Goal: Task Accomplishment & Management: Manage account settings

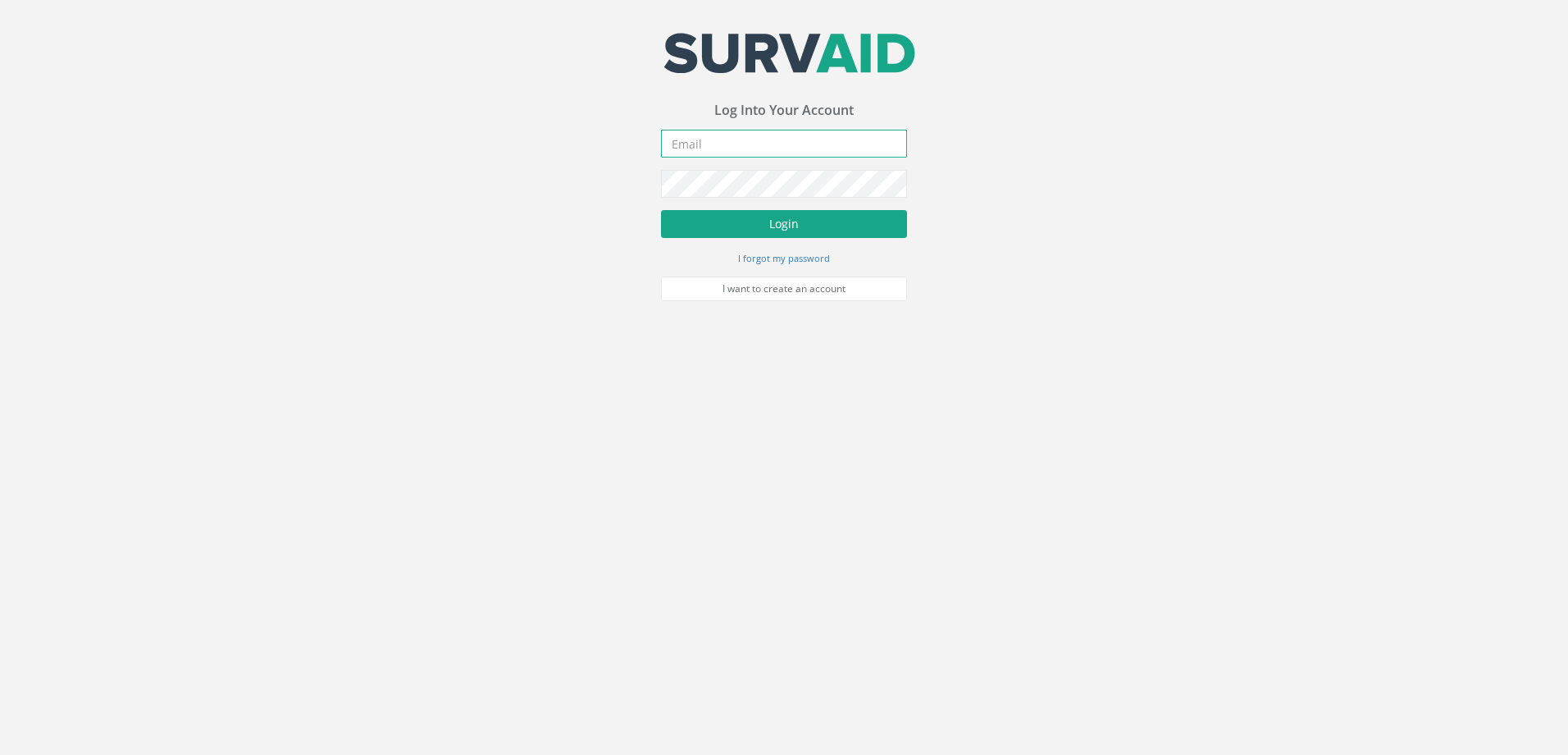
type input "[EMAIL_ADDRESS][DOMAIN_NAME]"
click at [777, 215] on button "Login" at bounding box center [784, 224] width 246 height 28
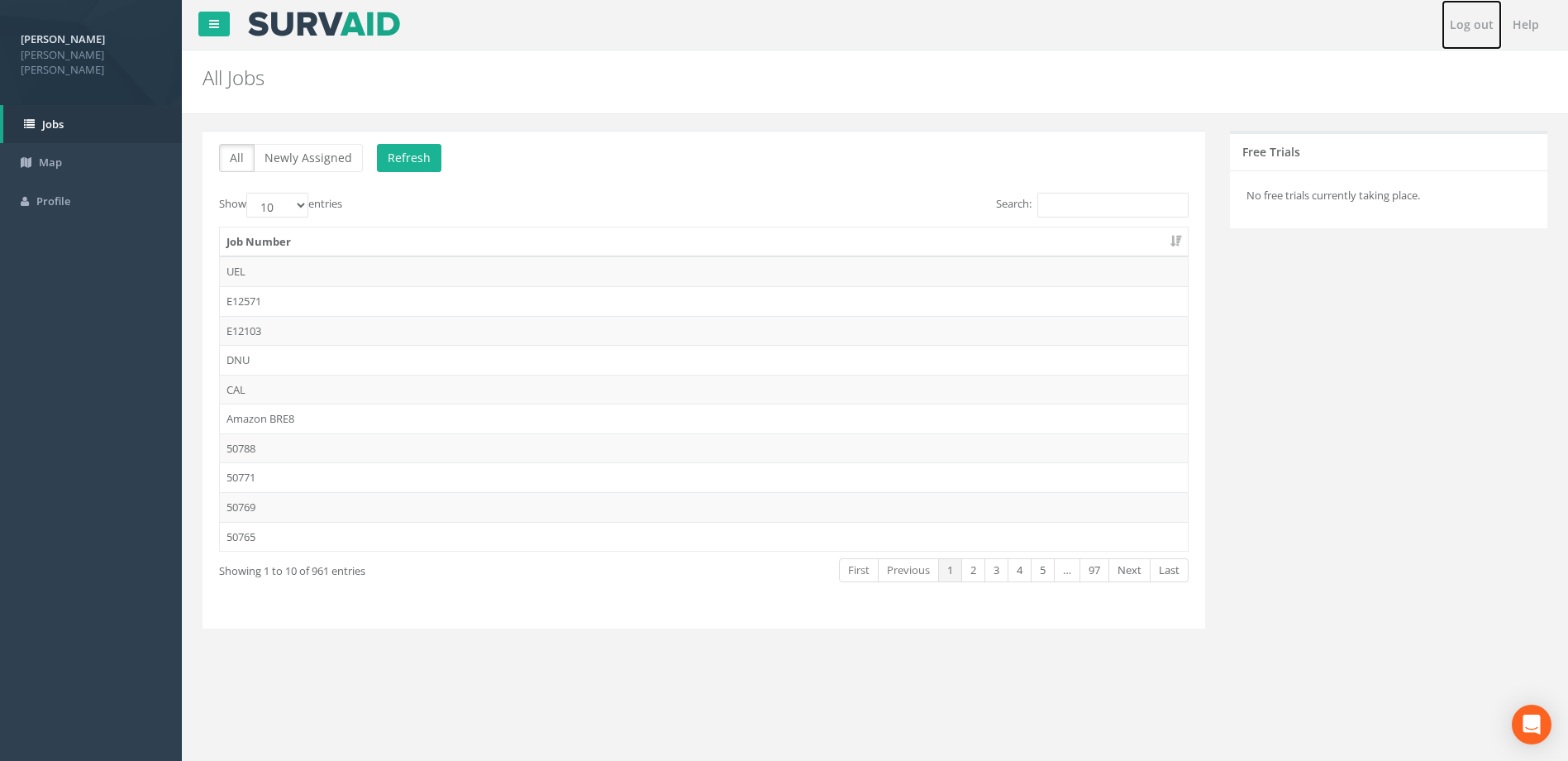
click at [1485, 20] on link "Log out" at bounding box center [1472, 25] width 60 height 49
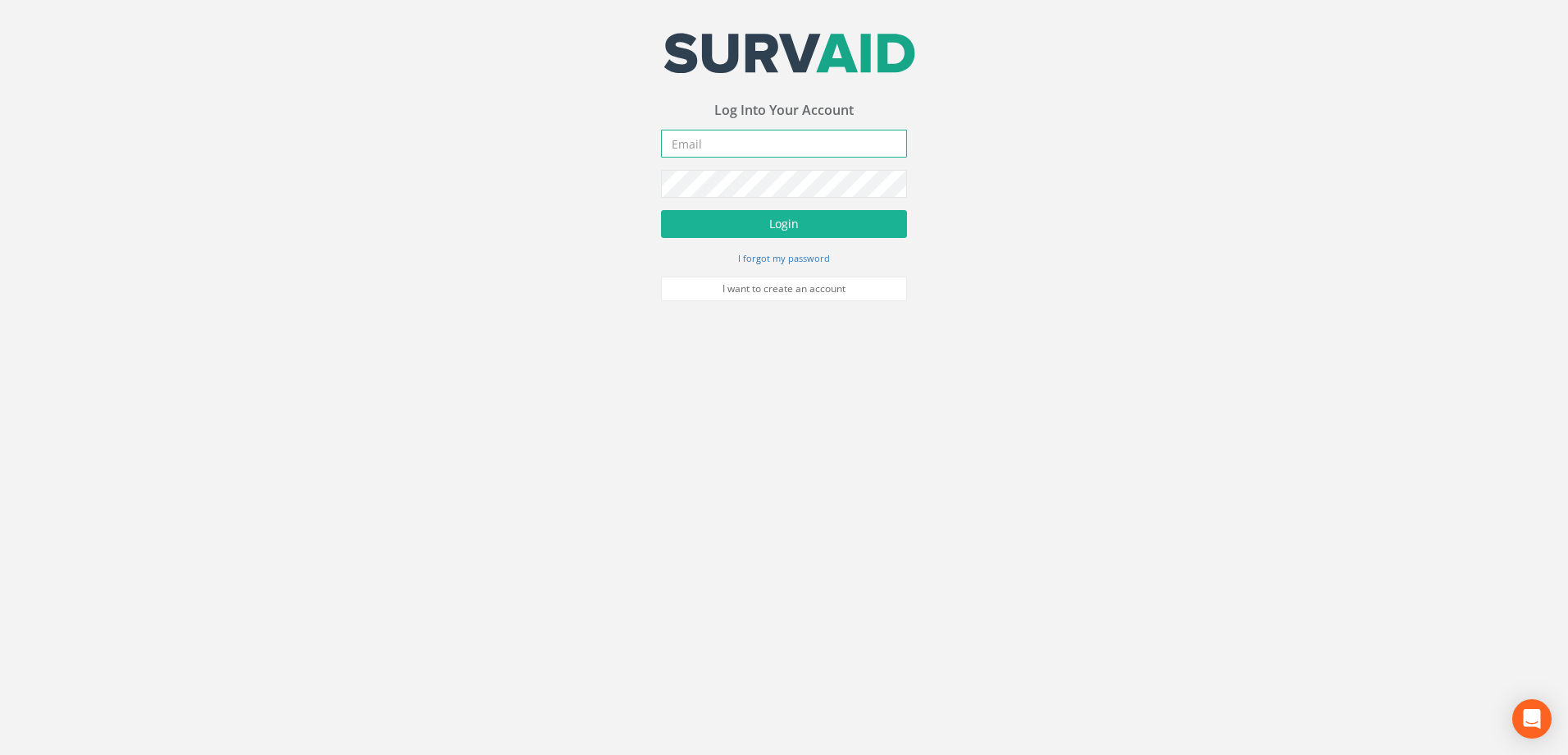
type input "[EMAIL_ADDRESS][DOMAIN_NAME]"
click at [799, 214] on button "Login" at bounding box center [784, 224] width 246 height 28
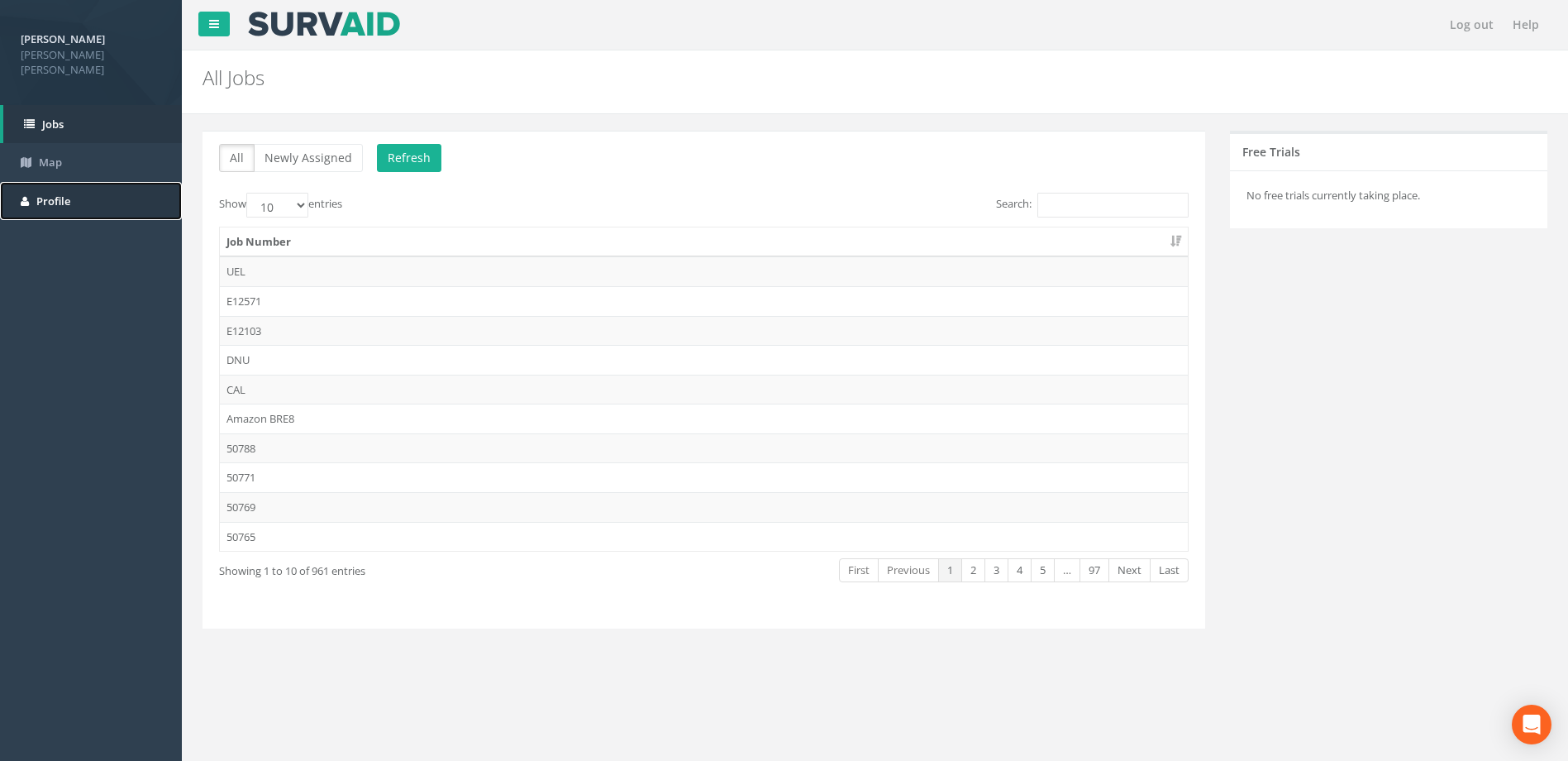
click at [22, 182] on link "Profile" at bounding box center [91, 200] width 181 height 39
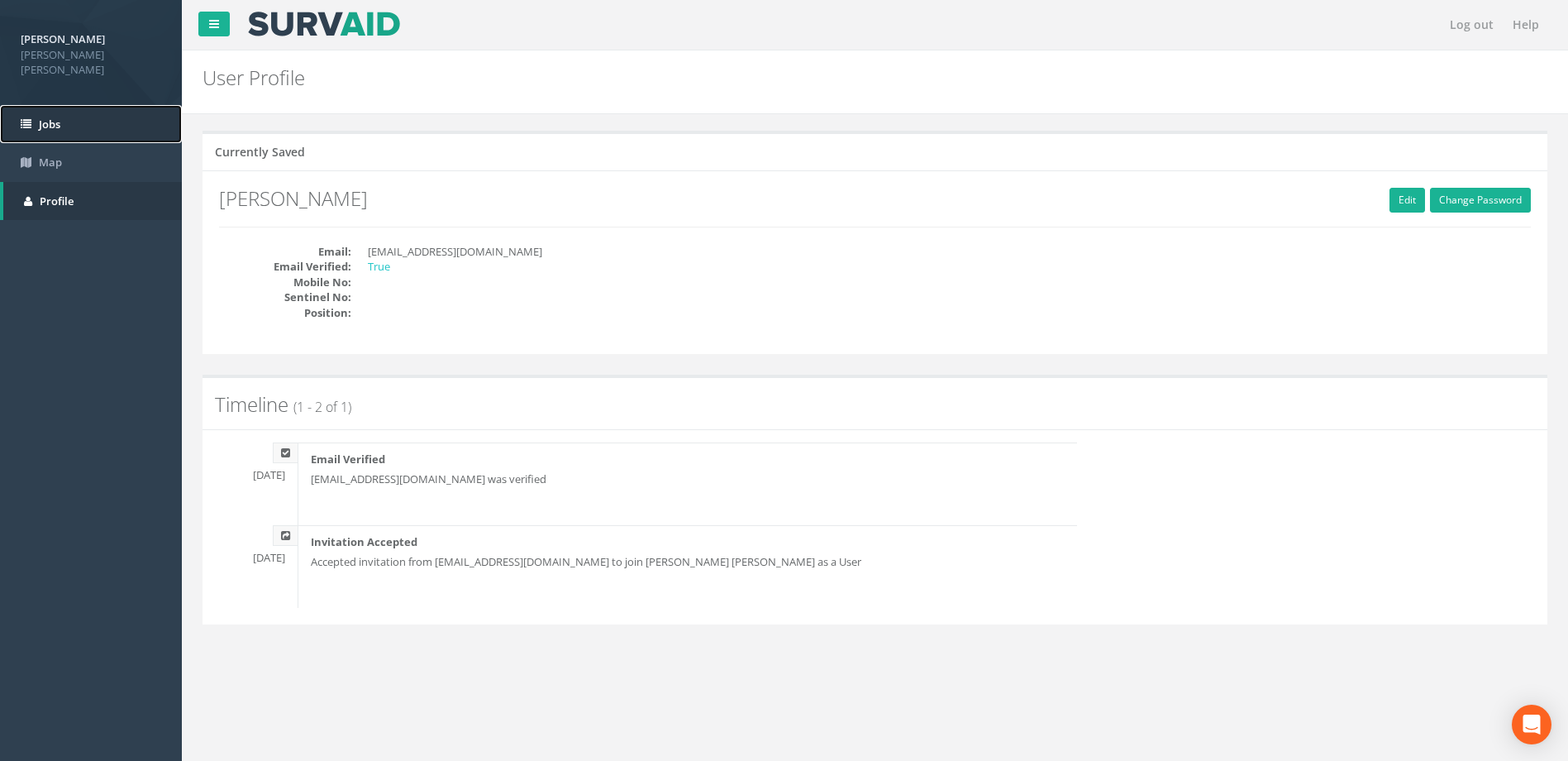
click at [70, 105] on link "Jobs" at bounding box center [91, 124] width 181 height 39
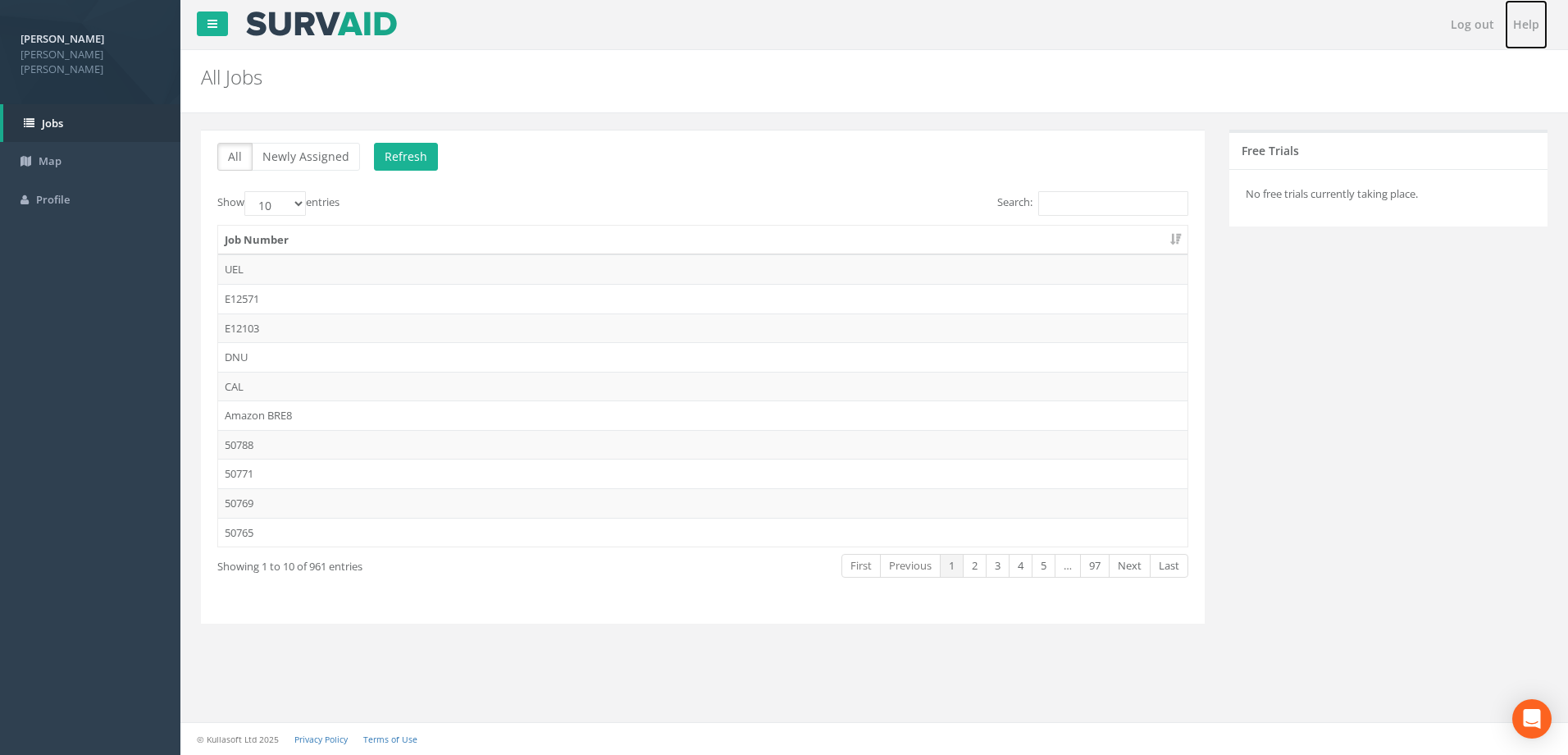
click at [1536, 16] on link "Help" at bounding box center [1526, 24] width 42 height 49
click at [63, 192] on span "Profile" at bounding box center [53, 200] width 34 height 15
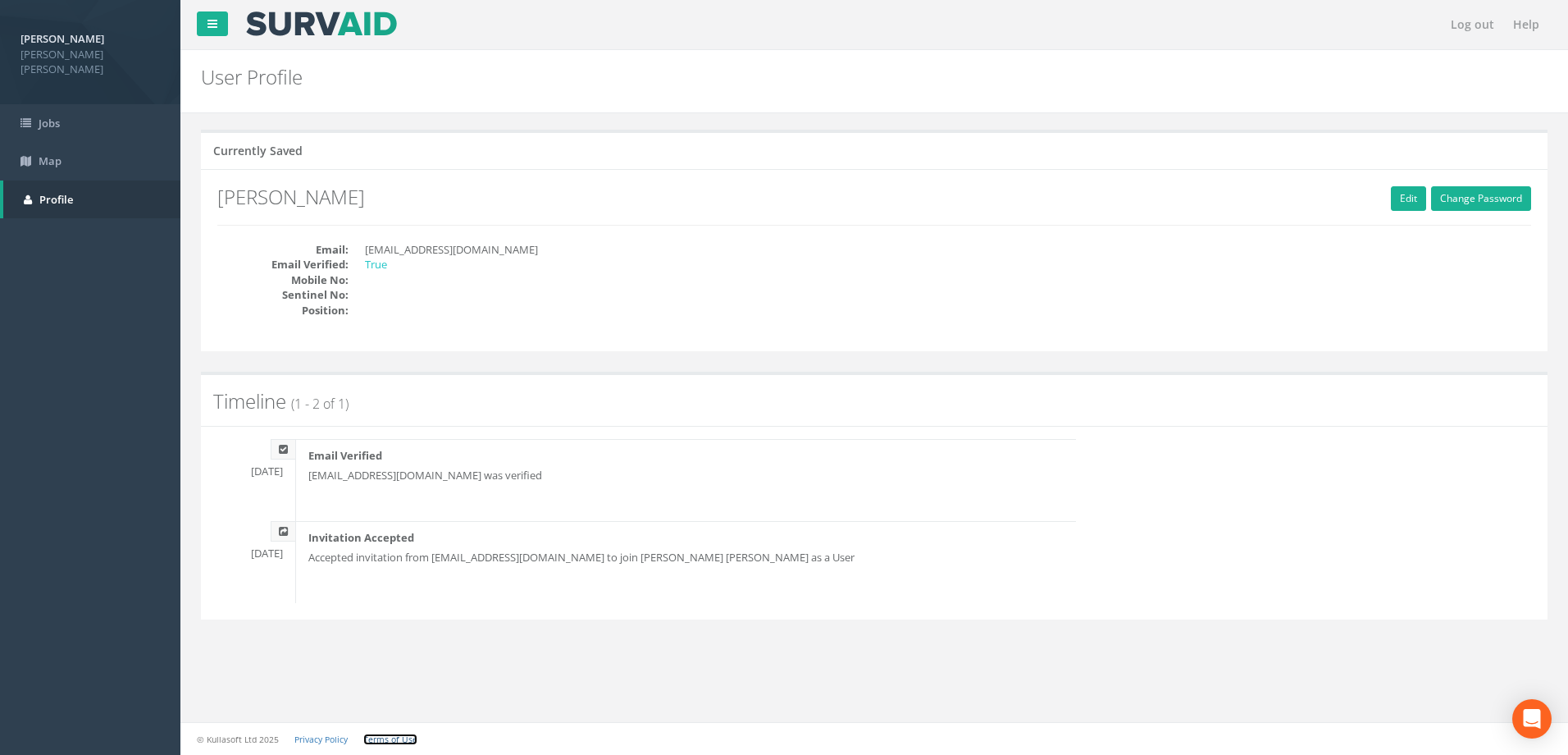
click at [390, 736] on link "Terms of Use" at bounding box center [390, 739] width 54 height 11
click at [61, 50] on span "[PERSON_NAME] [PERSON_NAME]" at bounding box center [90, 62] width 140 height 30
click at [1414, 193] on link "Edit" at bounding box center [1409, 199] width 36 height 24
type input "[PERSON_NAME]"
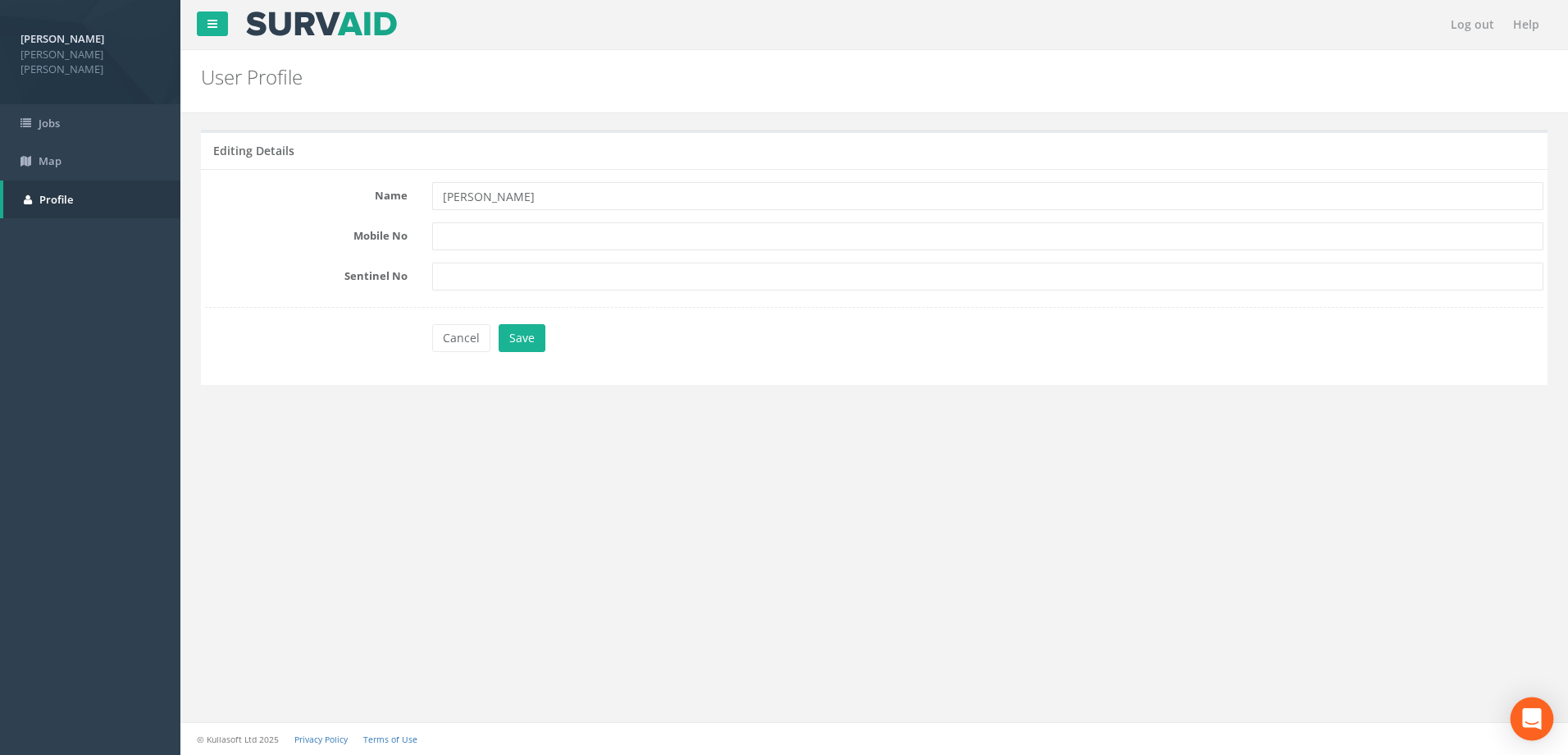
click at [1532, 714] on icon "Open Intercom Messenger" at bounding box center [1531, 718] width 19 height 22
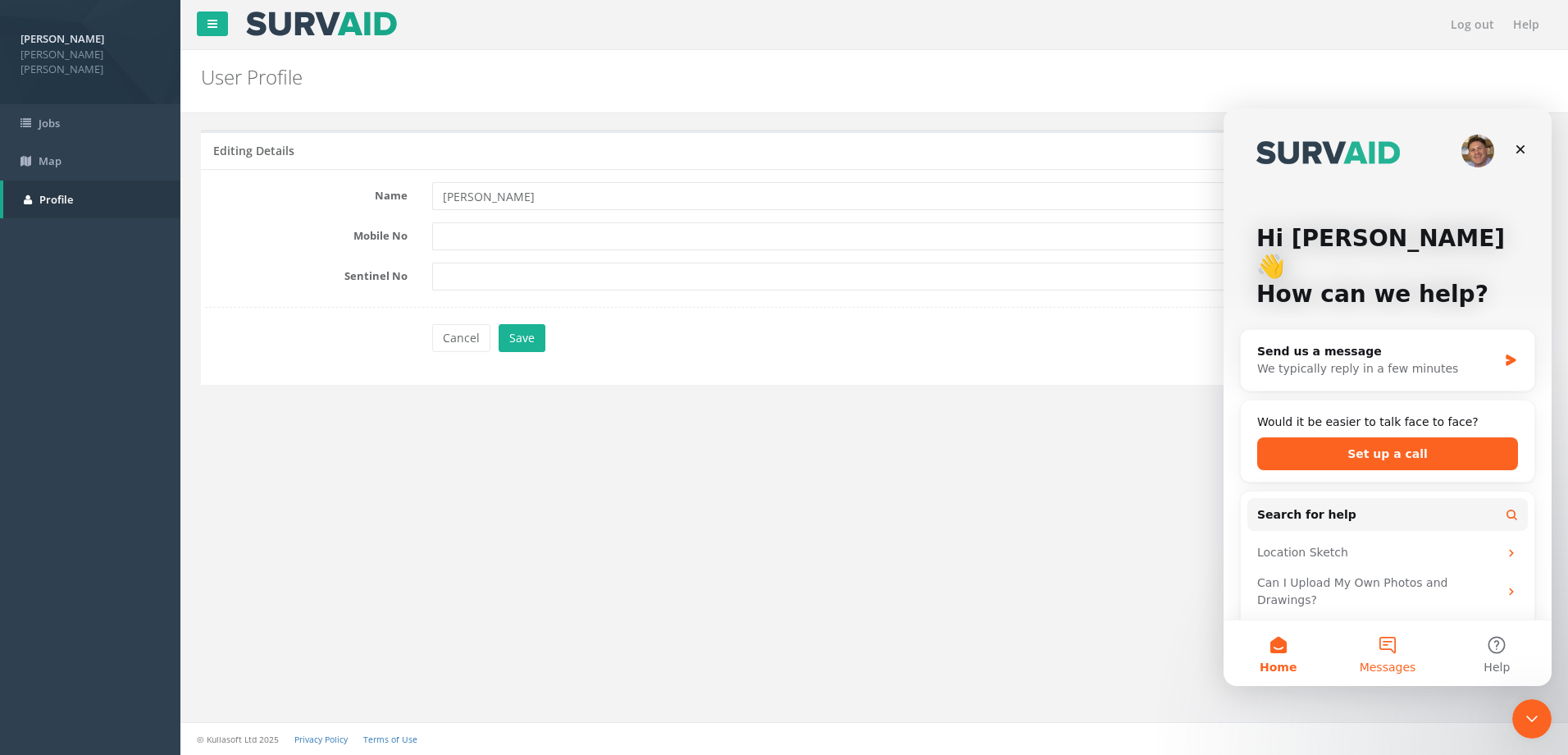
click at [1392, 645] on button "Messages" at bounding box center [1387, 653] width 109 height 66
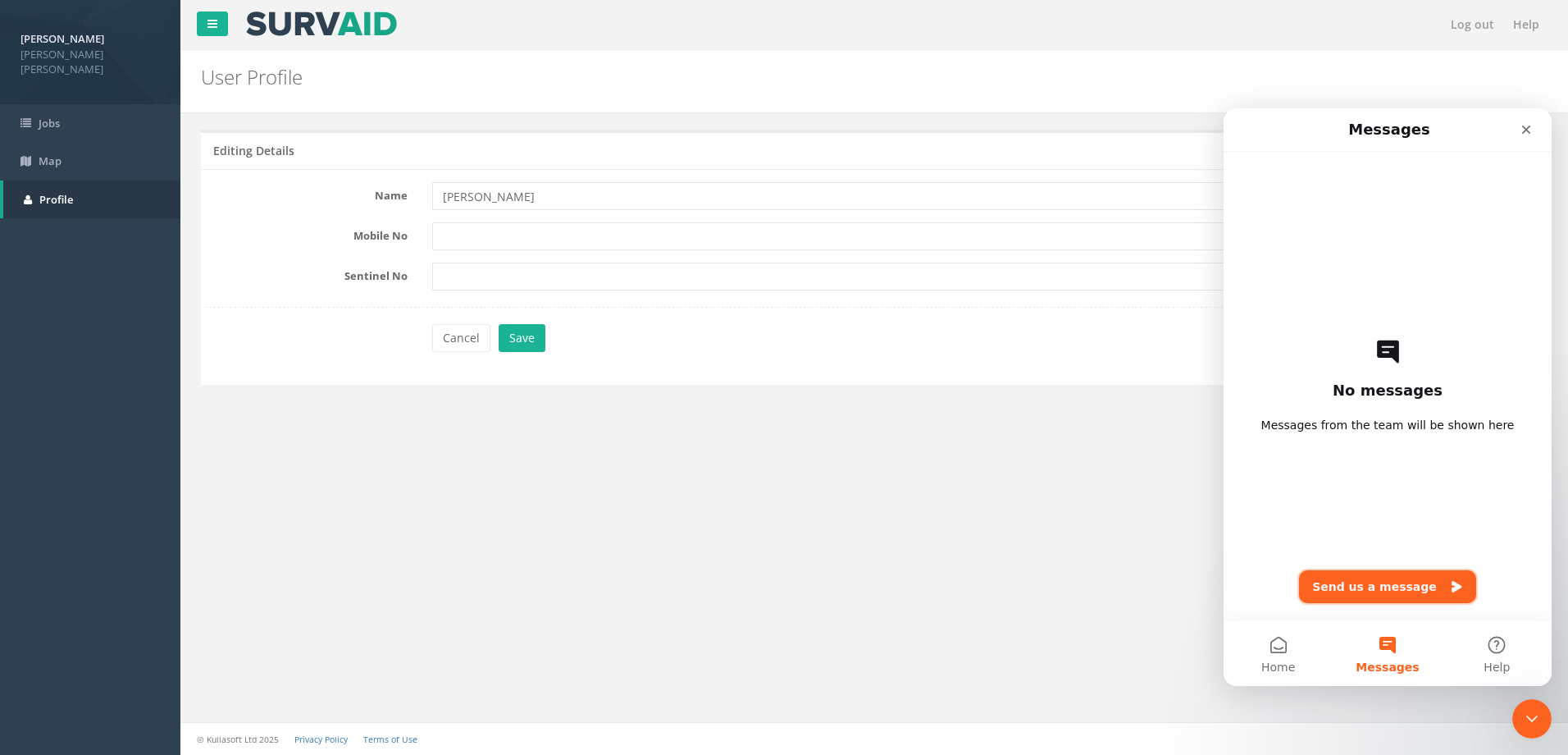
click at [1389, 580] on button "Send us a message" at bounding box center [1388, 586] width 177 height 33
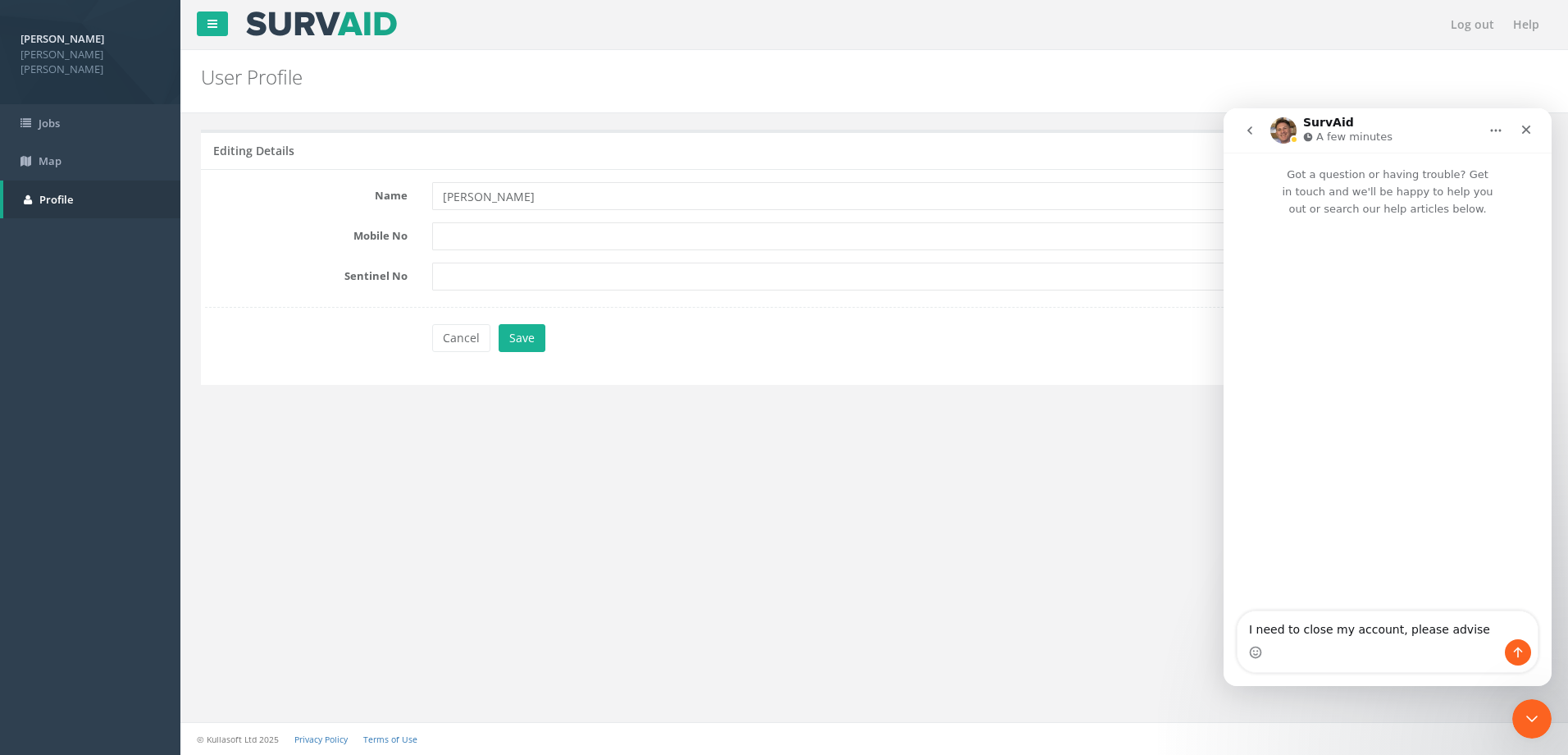
type textarea "I need to close my account, please advise"
click at [1524, 651] on icon "Send a message…" at bounding box center [1518, 652] width 13 height 13
